Goal: Navigation & Orientation: Understand site structure

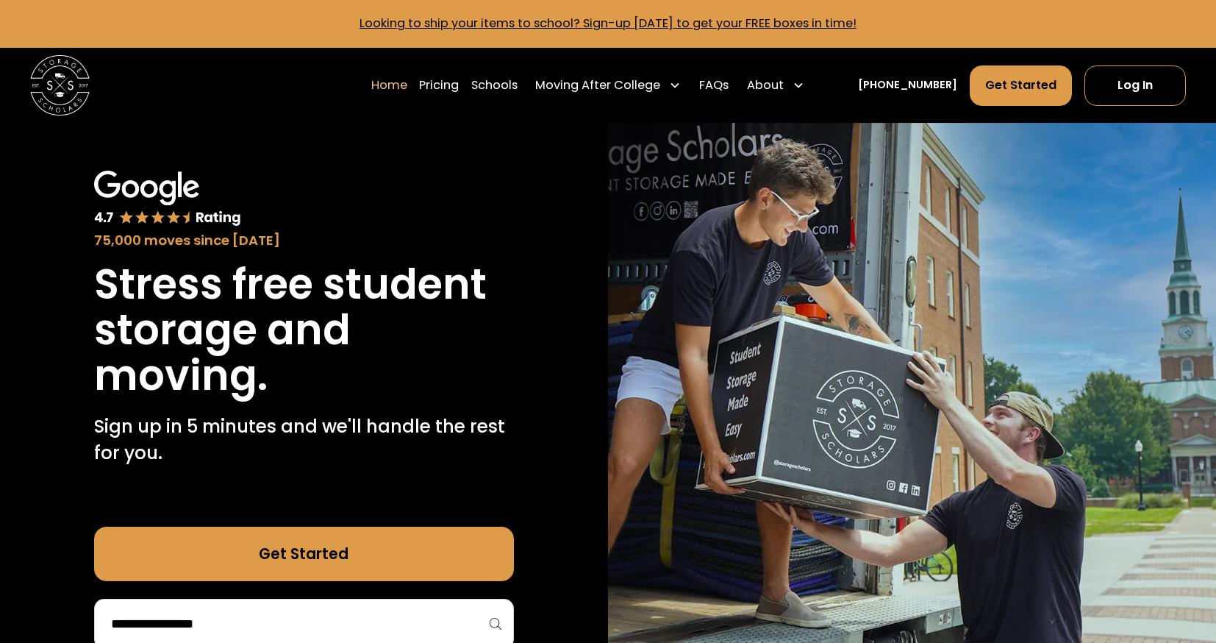
click at [863, 376] on img at bounding box center [912, 410] width 608 height 574
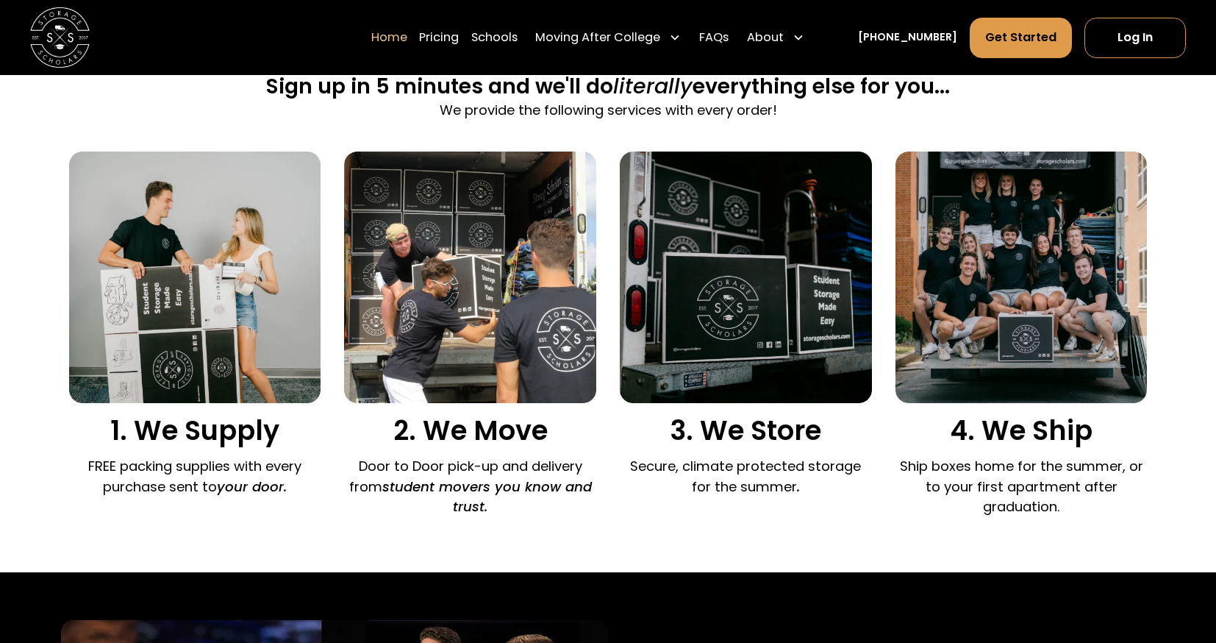
scroll to position [961, 0]
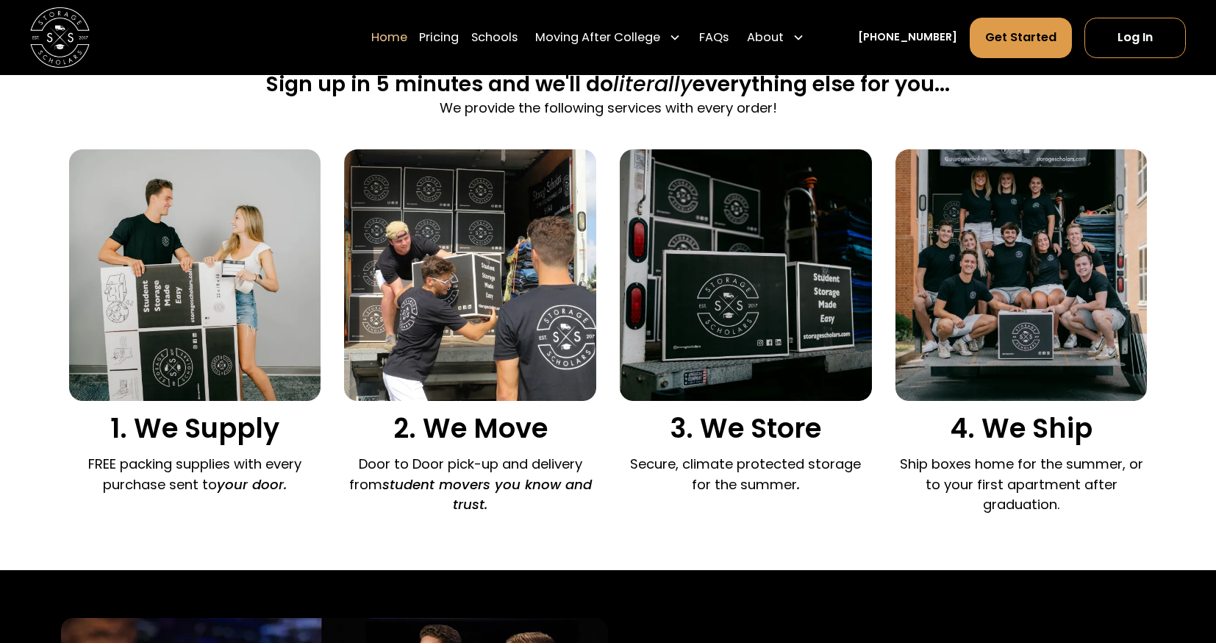
click at [1043, 315] on img at bounding box center [1022, 275] width 252 height 252
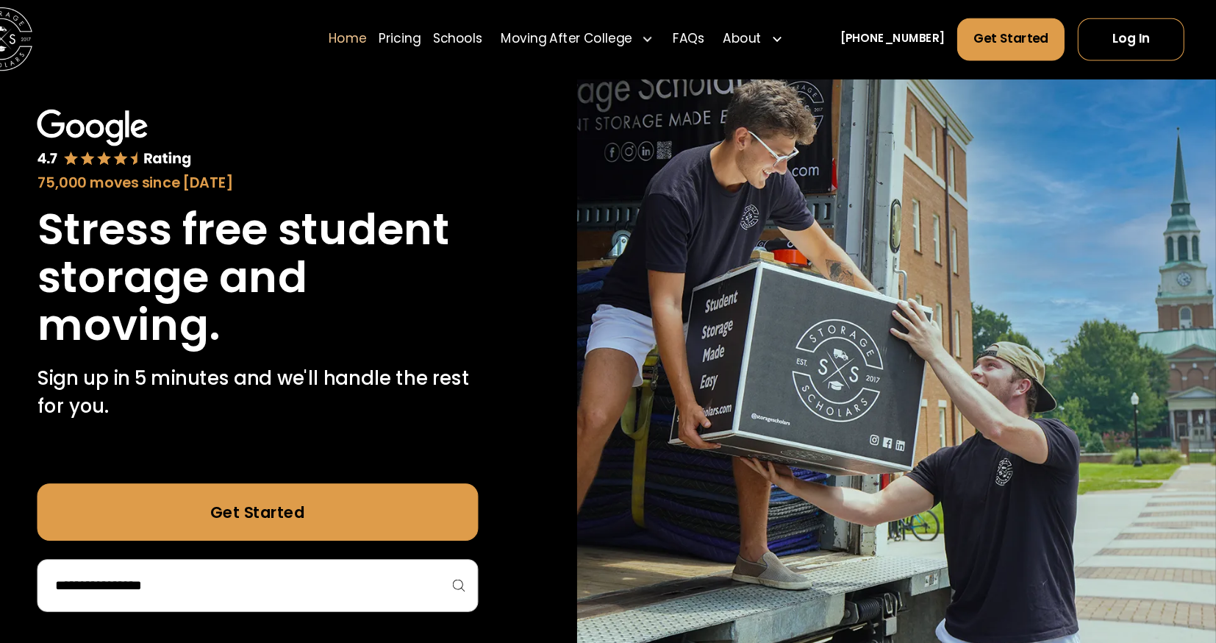
scroll to position [0, 0]
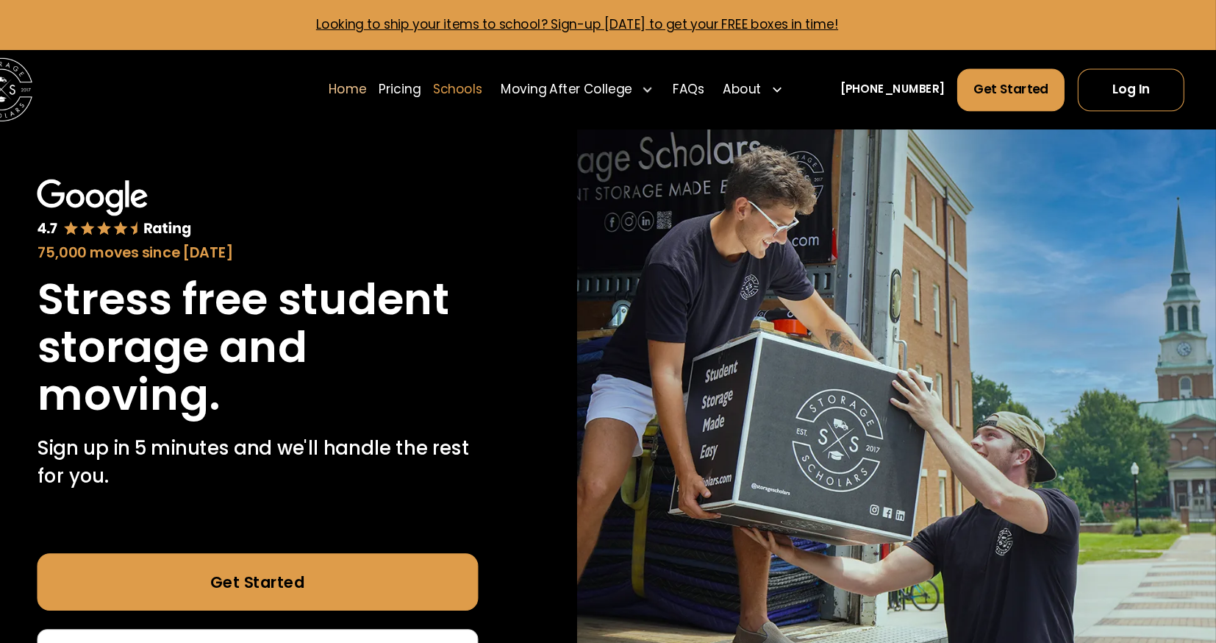
click at [517, 88] on link "Schools" at bounding box center [494, 86] width 46 height 42
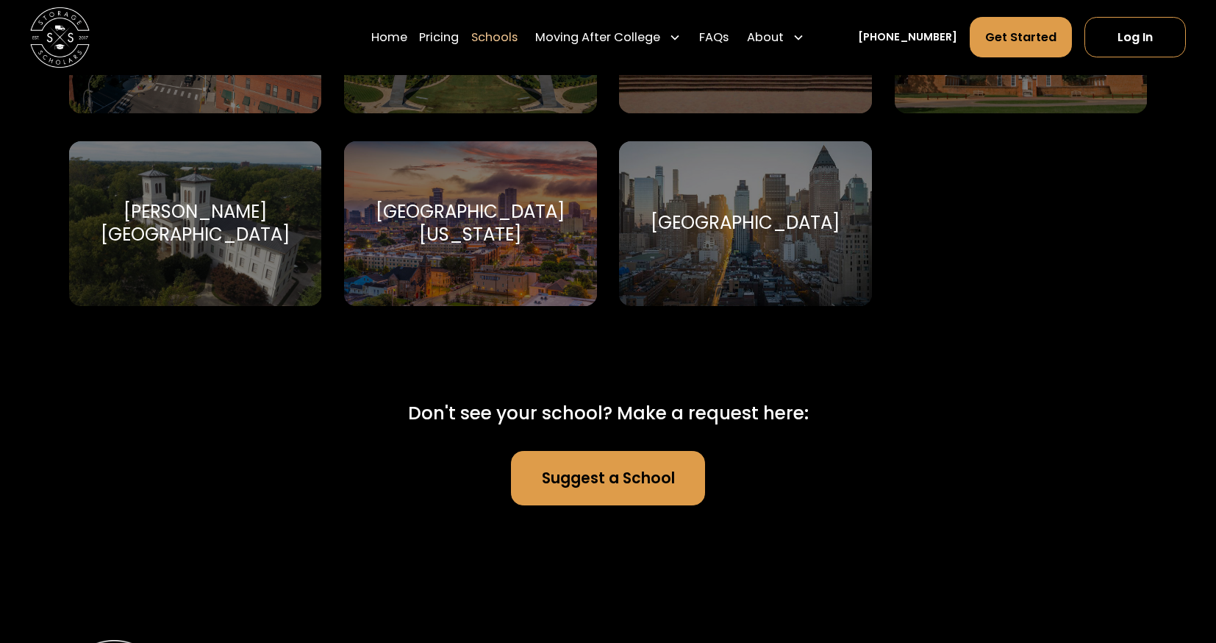
scroll to position [9283, 0]
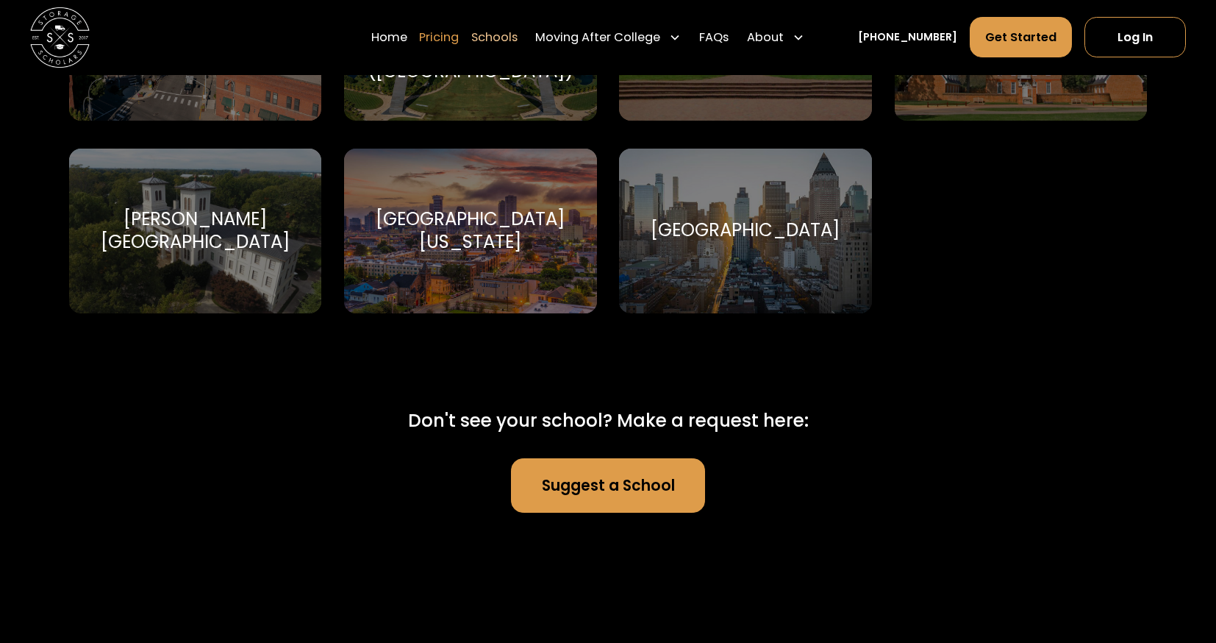
click at [459, 39] on link "Pricing" at bounding box center [439, 37] width 40 height 42
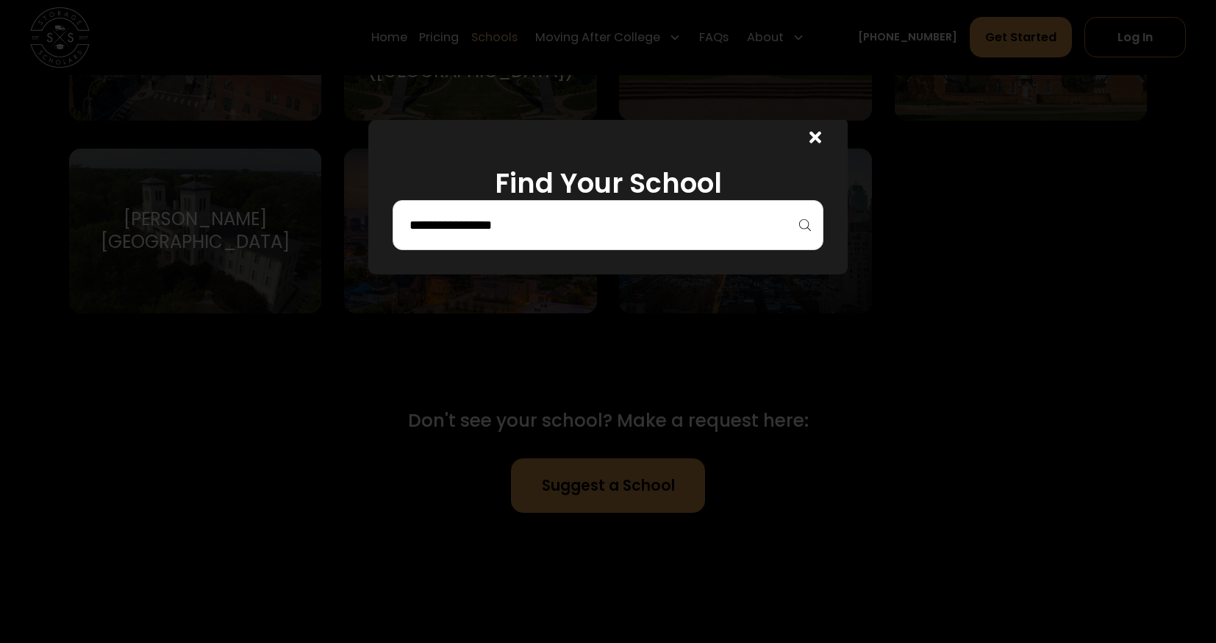
click at [512, 229] on input "search" at bounding box center [608, 225] width 401 height 25
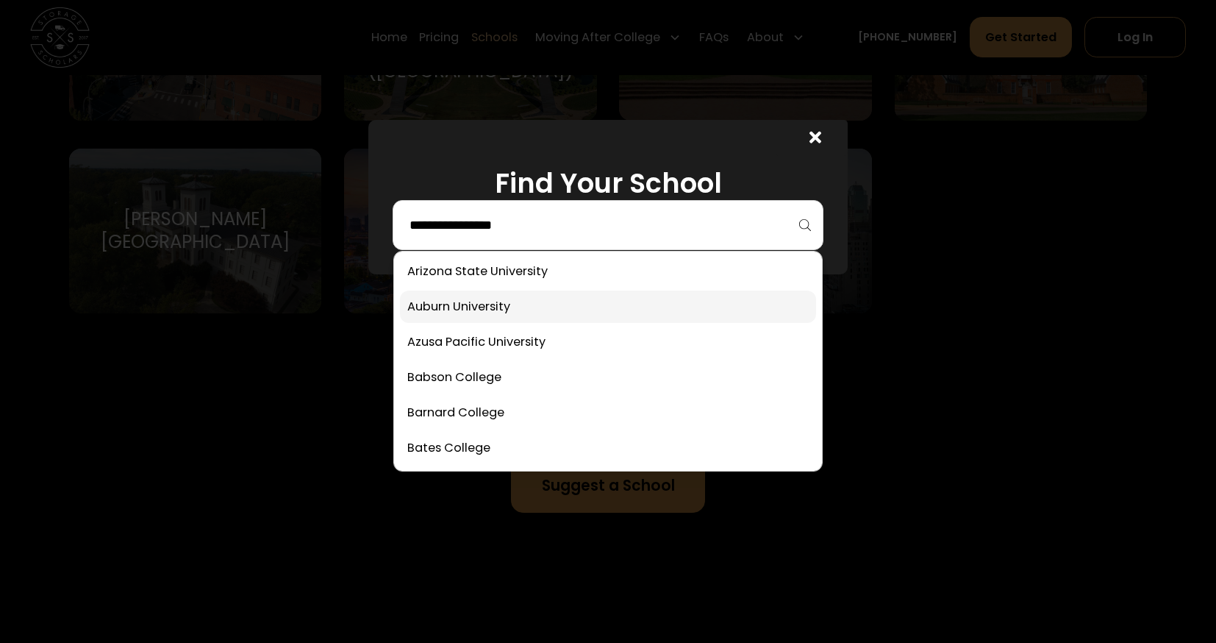
scroll to position [215, 0]
click at [815, 140] on icon at bounding box center [816, 138] width 12 height 12
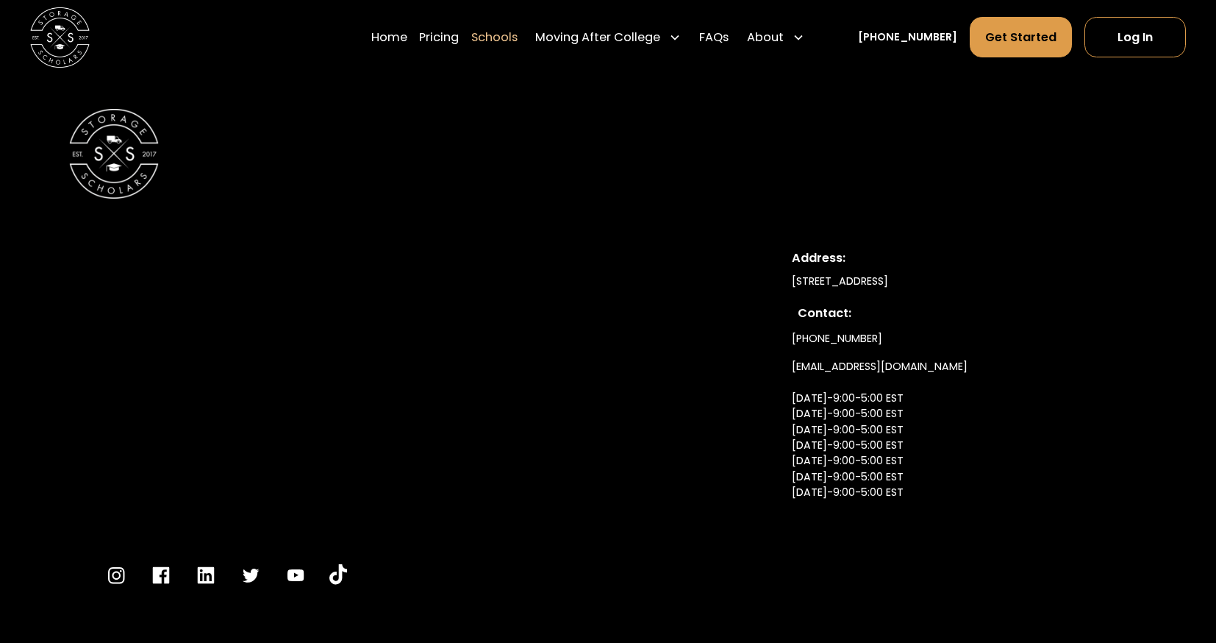
scroll to position [9886, 0]
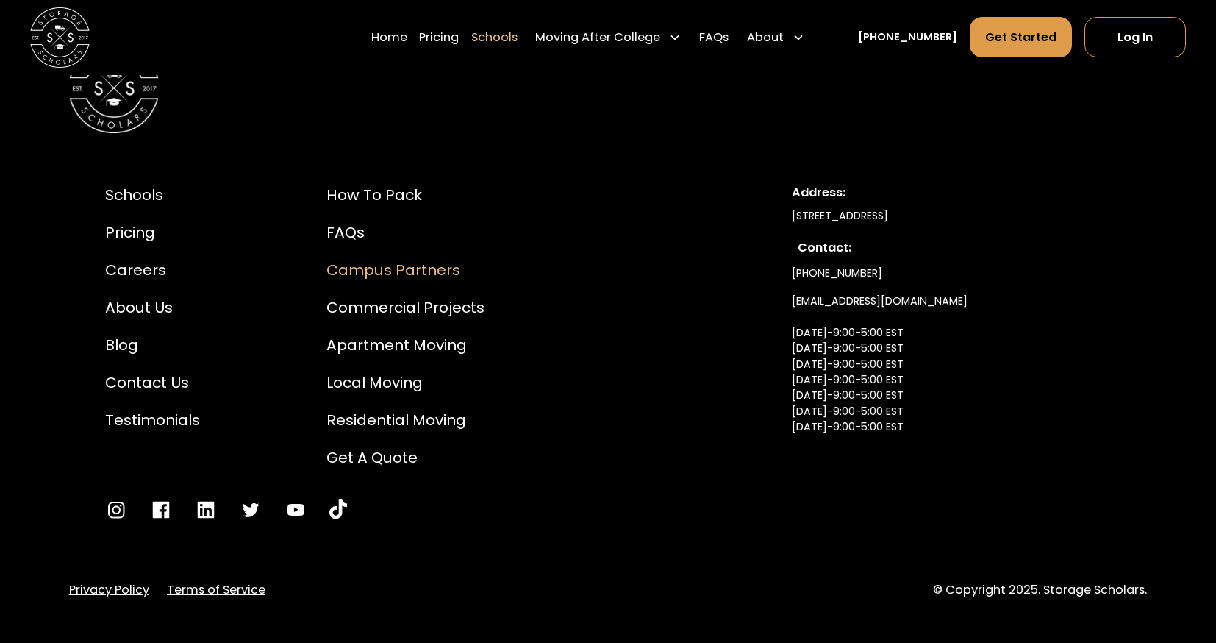
click at [361, 259] on div "Campus Partners" at bounding box center [406, 270] width 158 height 23
